Goal: Find specific page/section: Find specific page/section

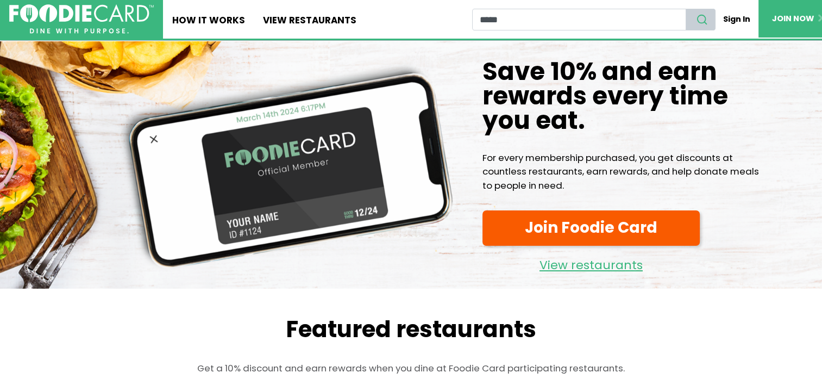
type input "*****"
click at [704, 18] on icon "search" at bounding box center [702, 20] width 12 height 12
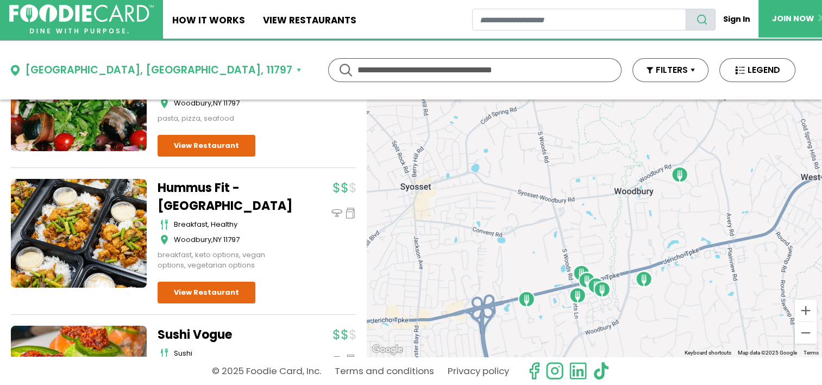
scroll to position [874, 0]
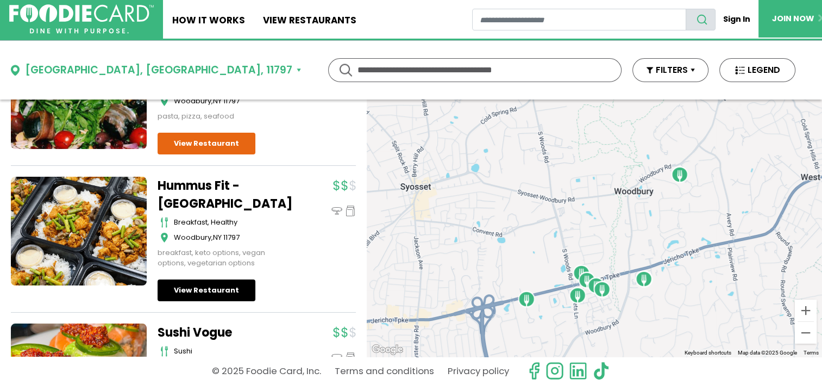
click at [183, 301] on link "View Restaurant" at bounding box center [207, 290] width 98 height 22
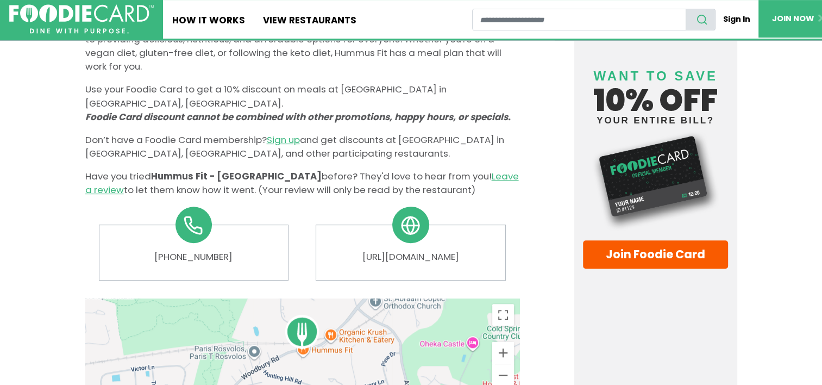
scroll to position [466, 0]
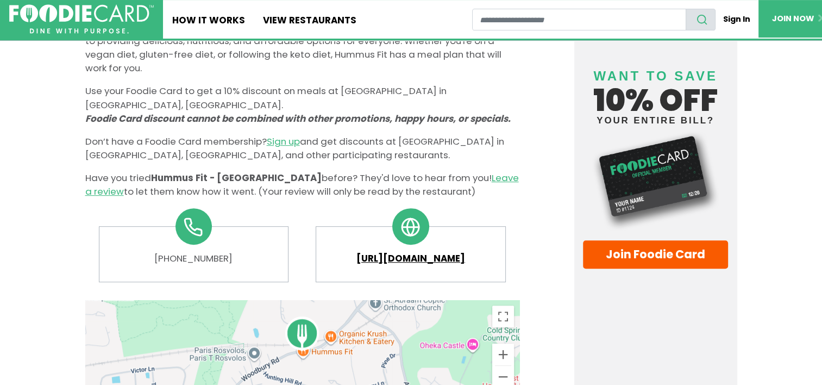
click at [399, 263] on link "[URL][DOMAIN_NAME]" at bounding box center [410, 259] width 171 height 14
